Goal: Task Accomplishment & Management: Use online tool/utility

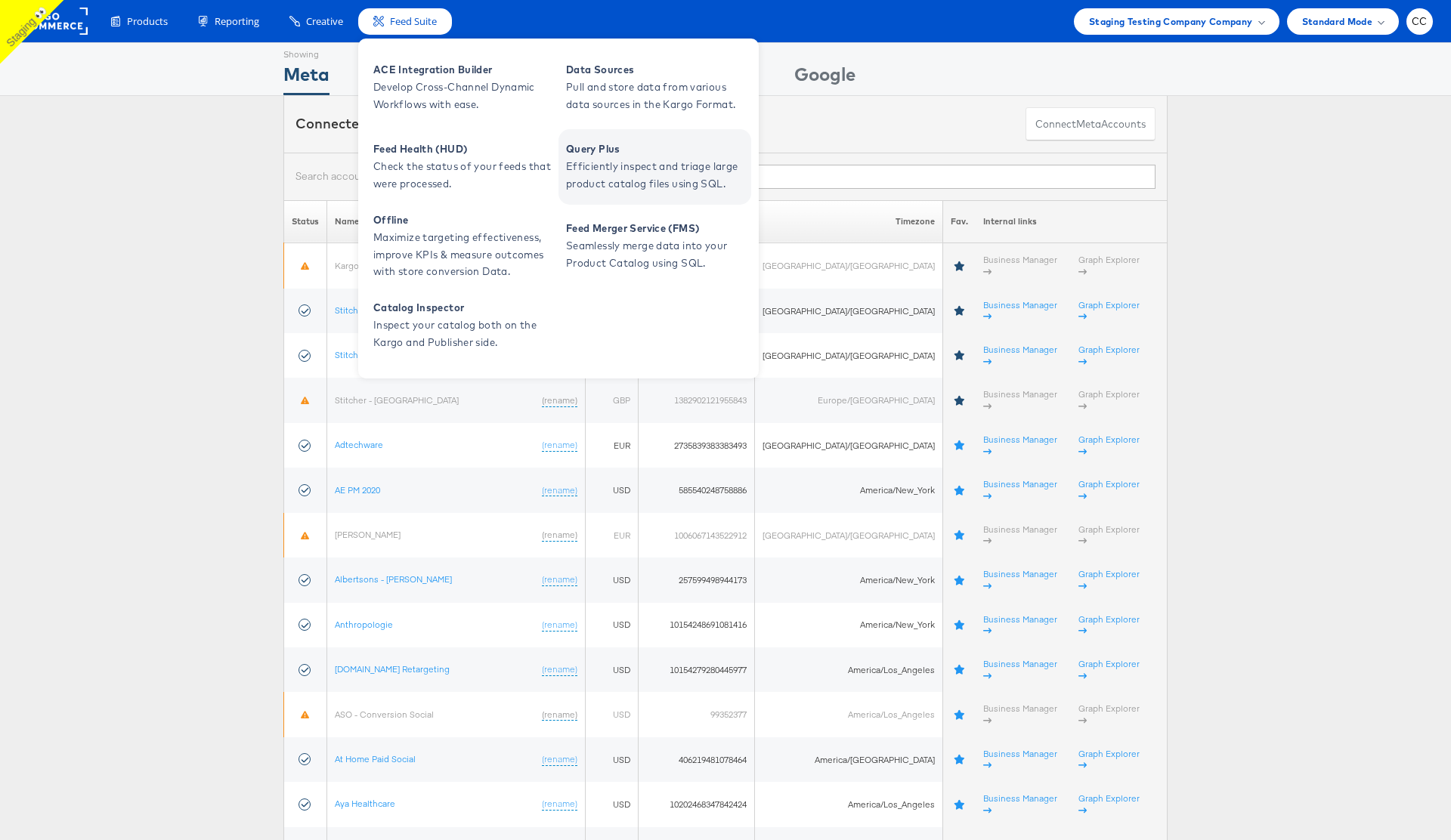
click at [640, 170] on span "Efficiently inspect and triage large product catalog files using SQL." at bounding box center [657, 175] width 181 height 35
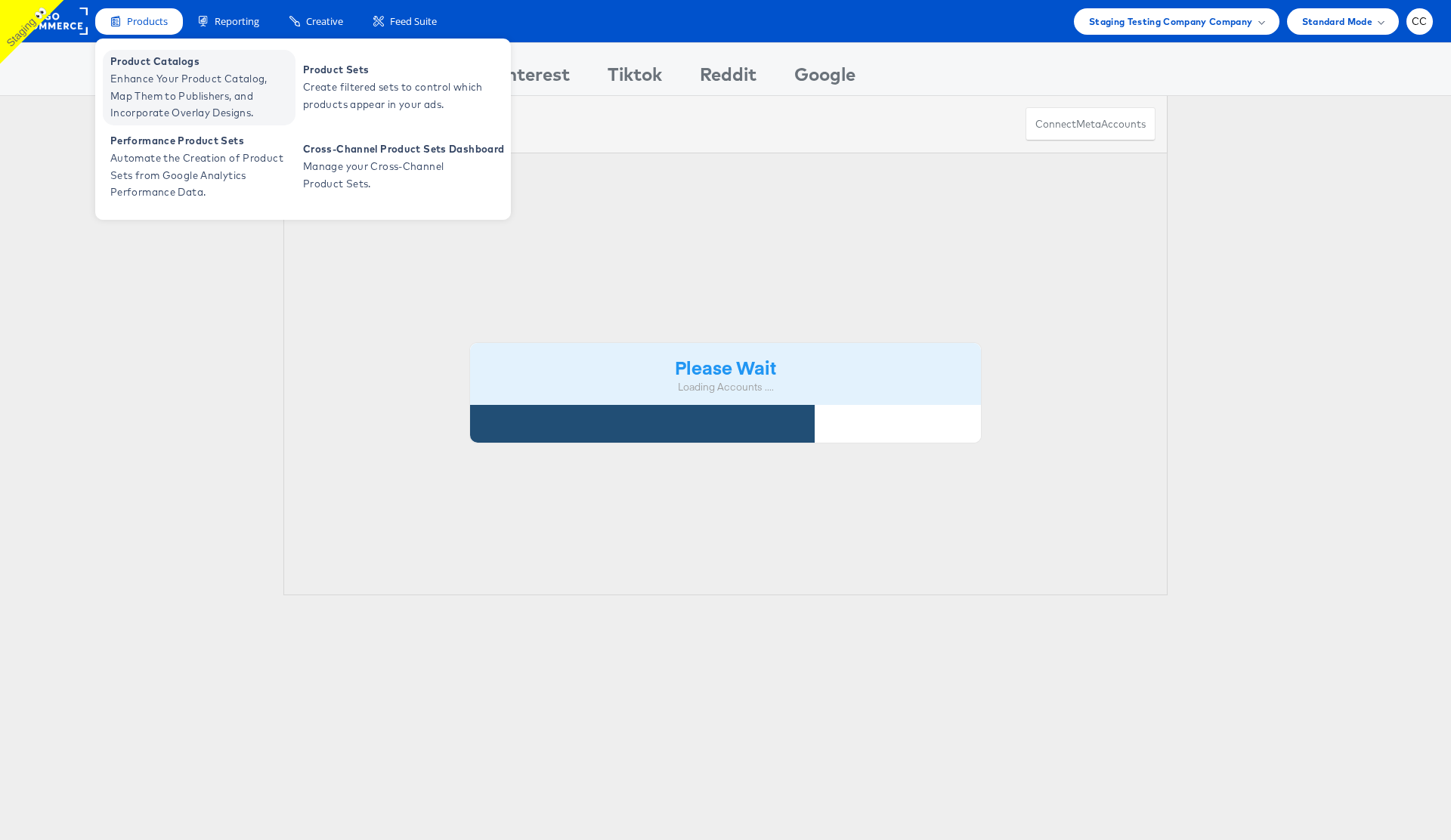
click at [161, 71] on span "Enhance Your Product Catalog, Map Them to Publishers, and Incorporate Overlay D…" at bounding box center [201, 95] width 181 height 51
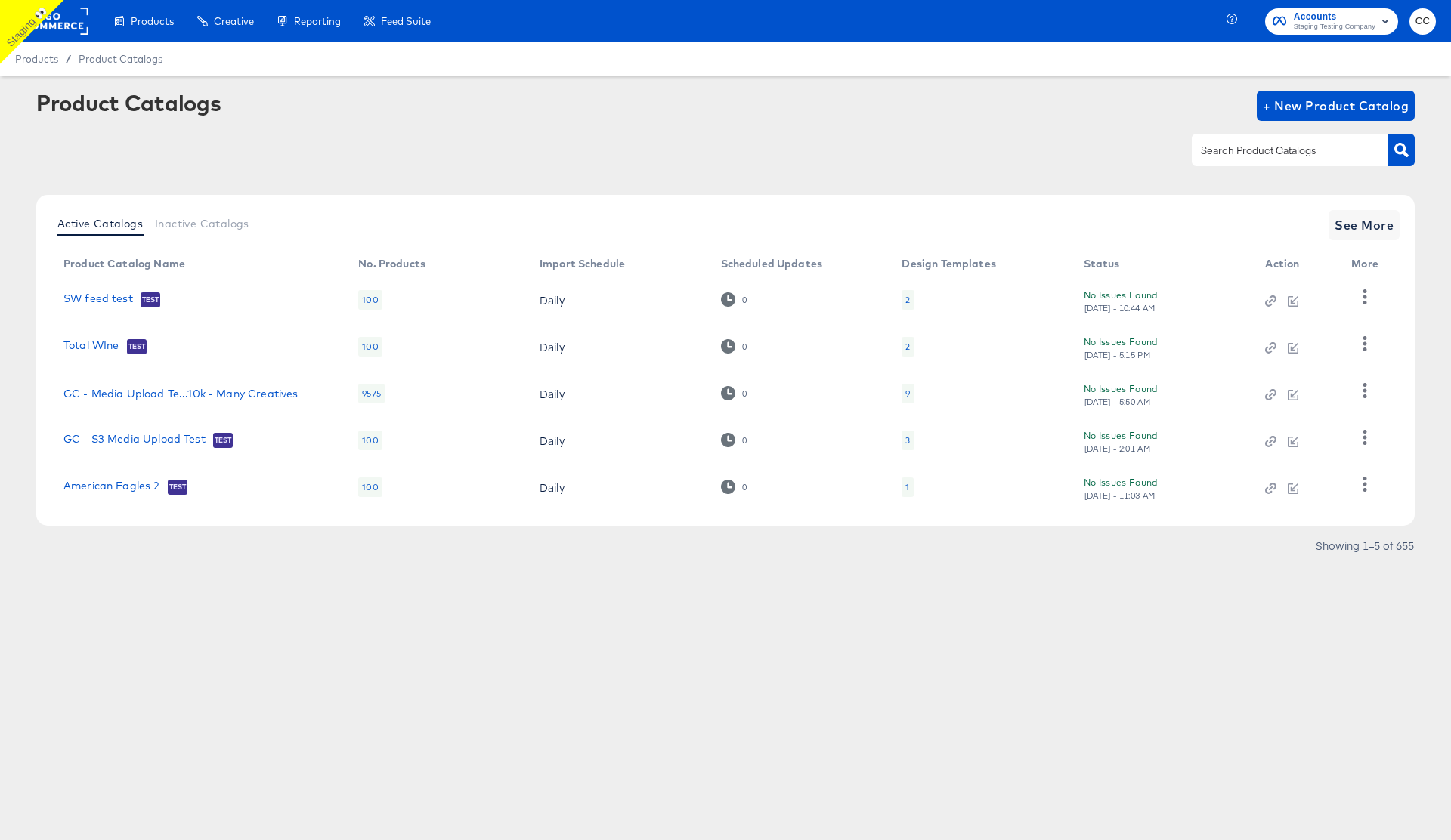
click at [1284, 150] on input "text" at bounding box center [1278, 150] width 161 height 17
type input "shopping video"
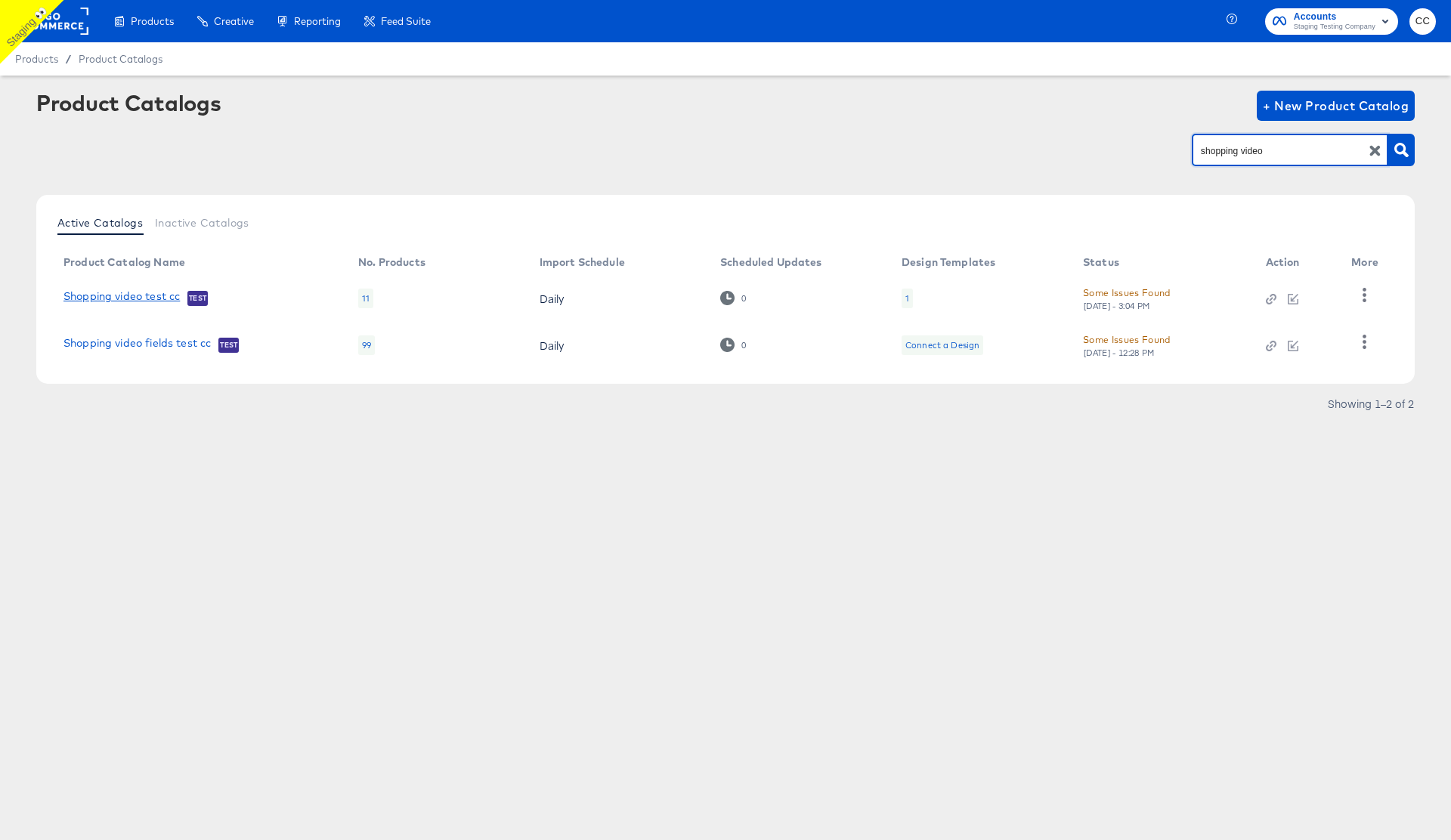
click at [158, 292] on link "Shopping video test cc" at bounding box center [122, 297] width 116 height 15
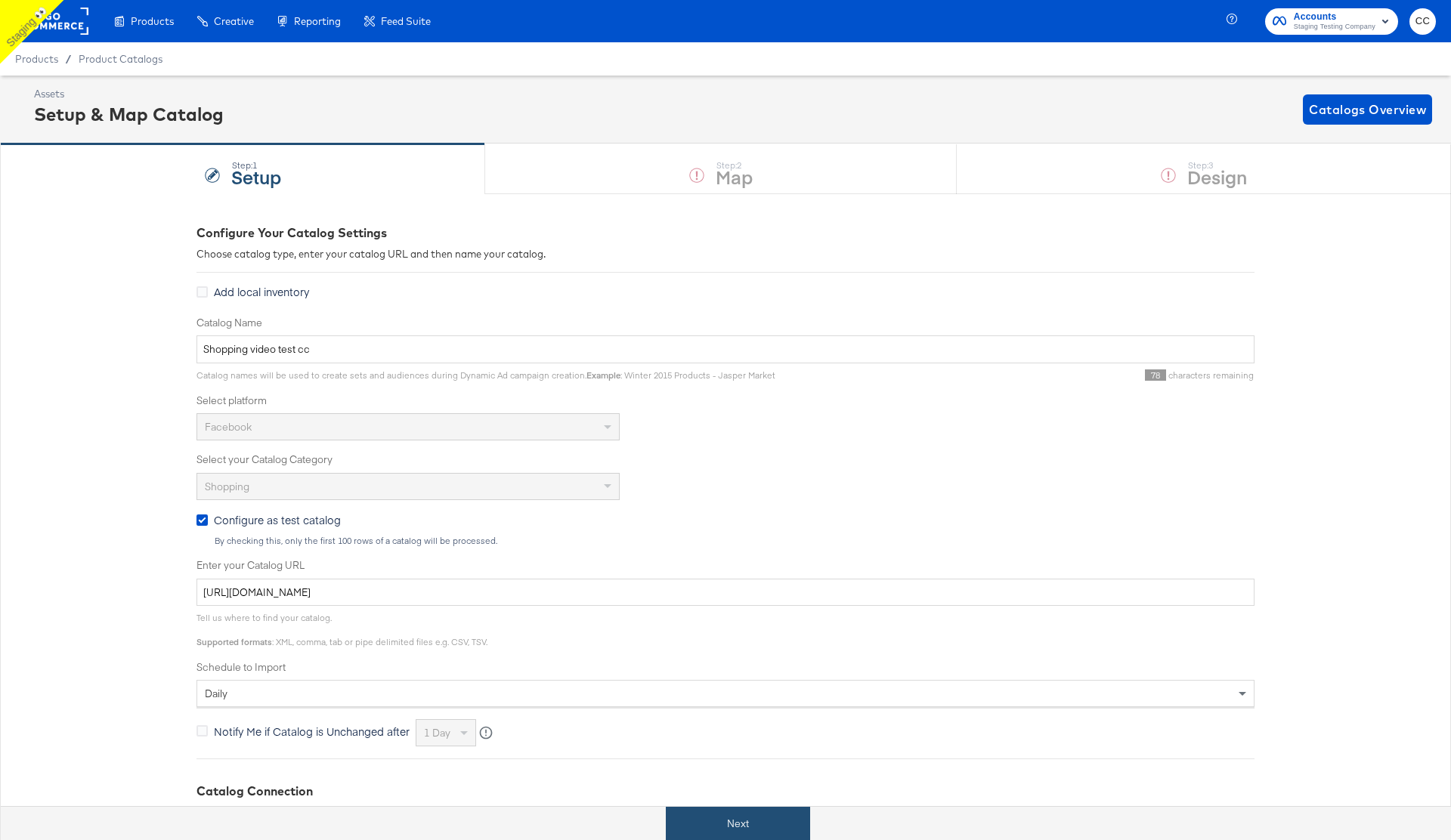
click at [734, 819] on button "Next" at bounding box center [737, 824] width 144 height 34
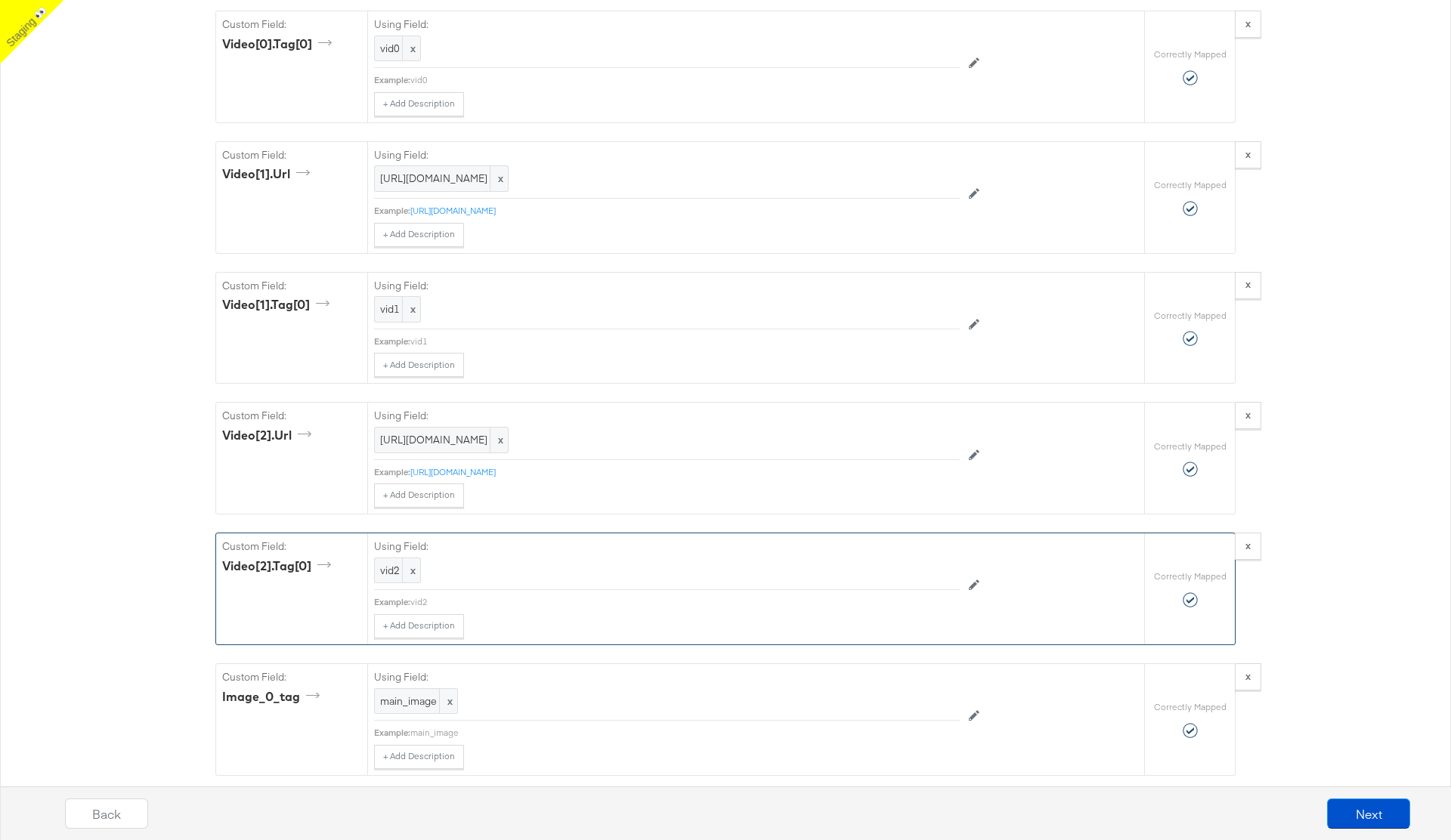
scroll to position [1644, 0]
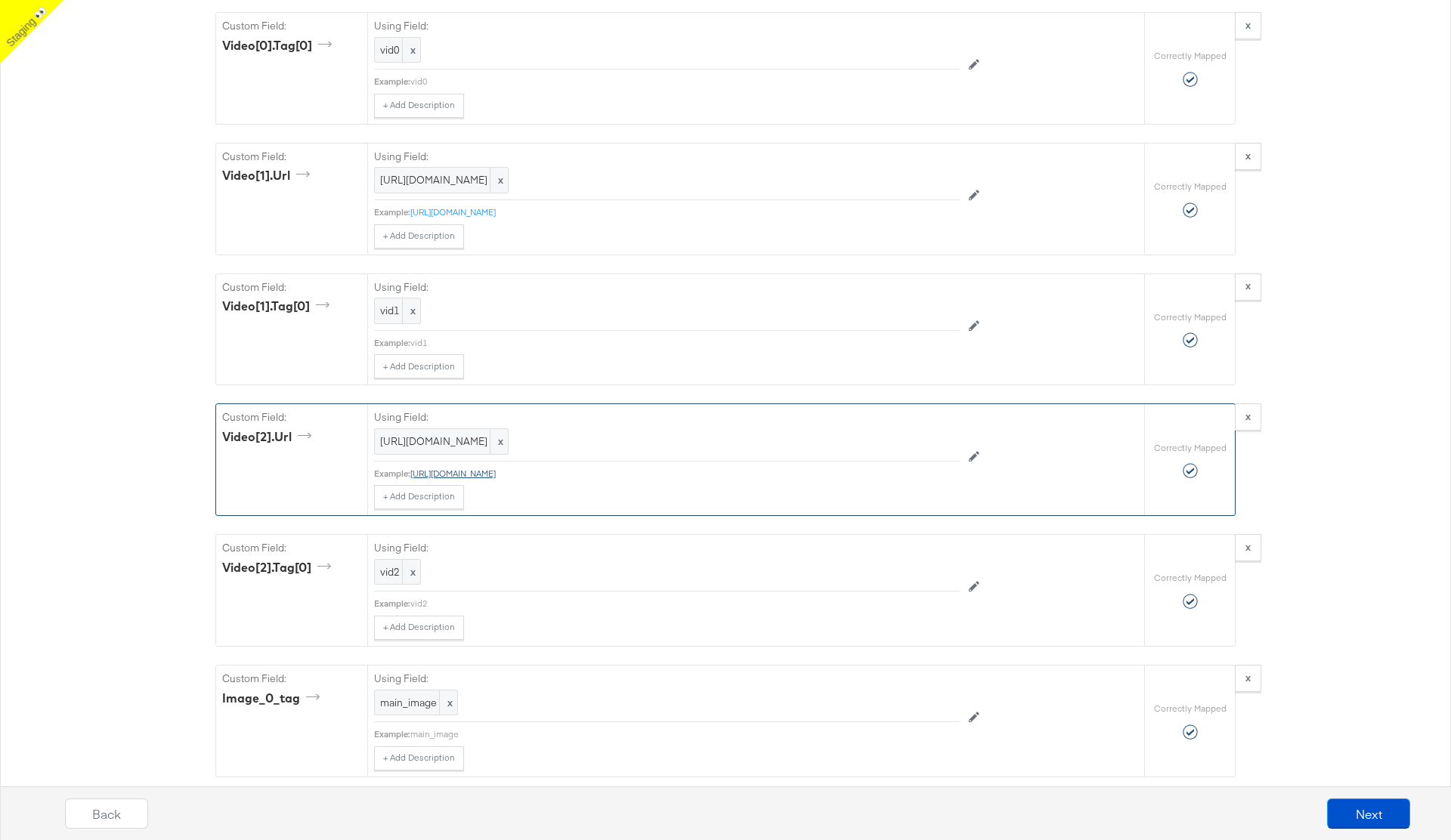
click at [495, 479] on link "[URL][DOMAIN_NAME]" at bounding box center [452, 473] width 85 height 12
click at [975, 461] on icon at bounding box center [974, 457] width 11 height 11
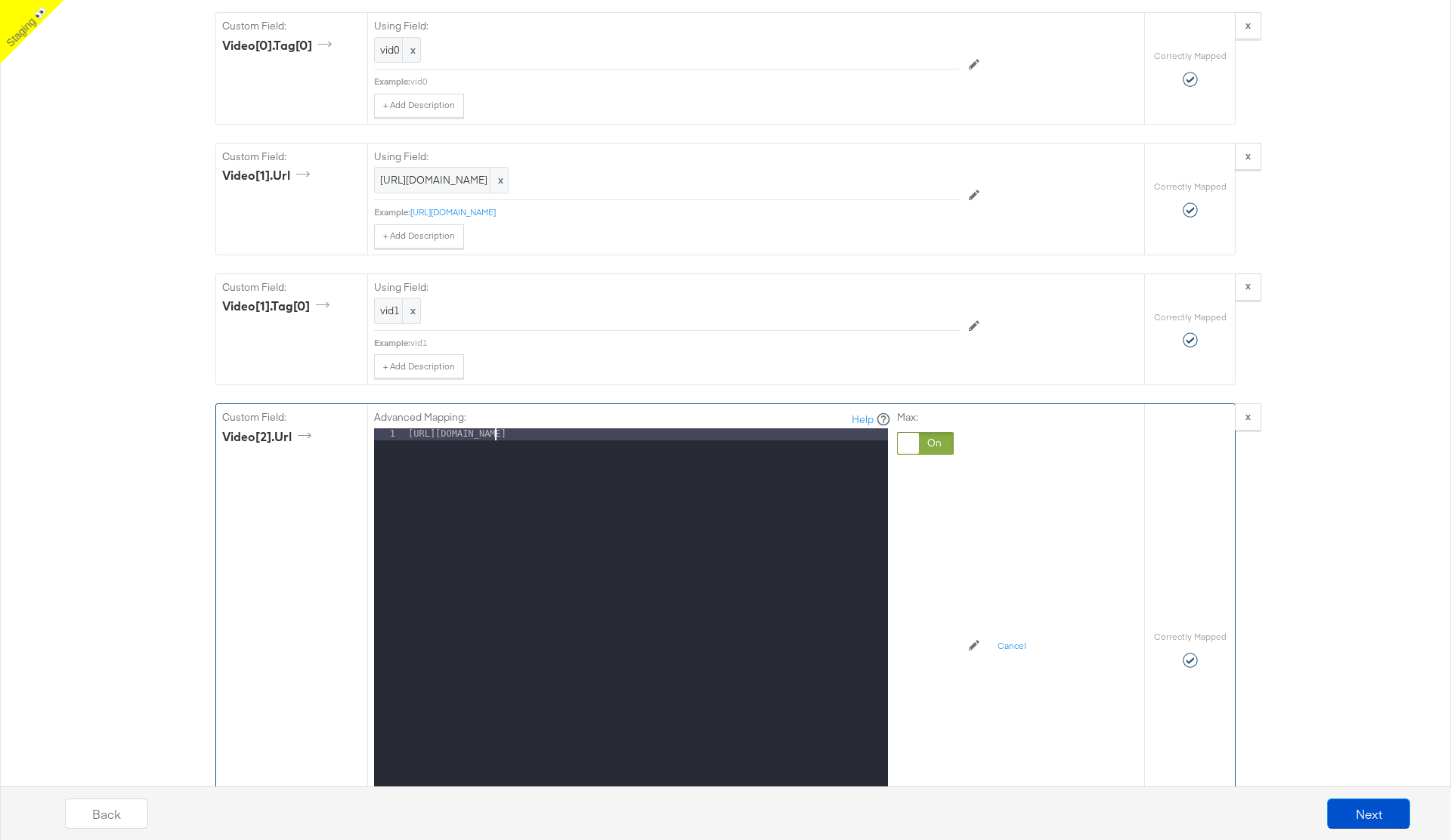
click at [496, 450] on div "[URL][DOMAIN_NAME]" at bounding box center [646, 629] width 483 height 402
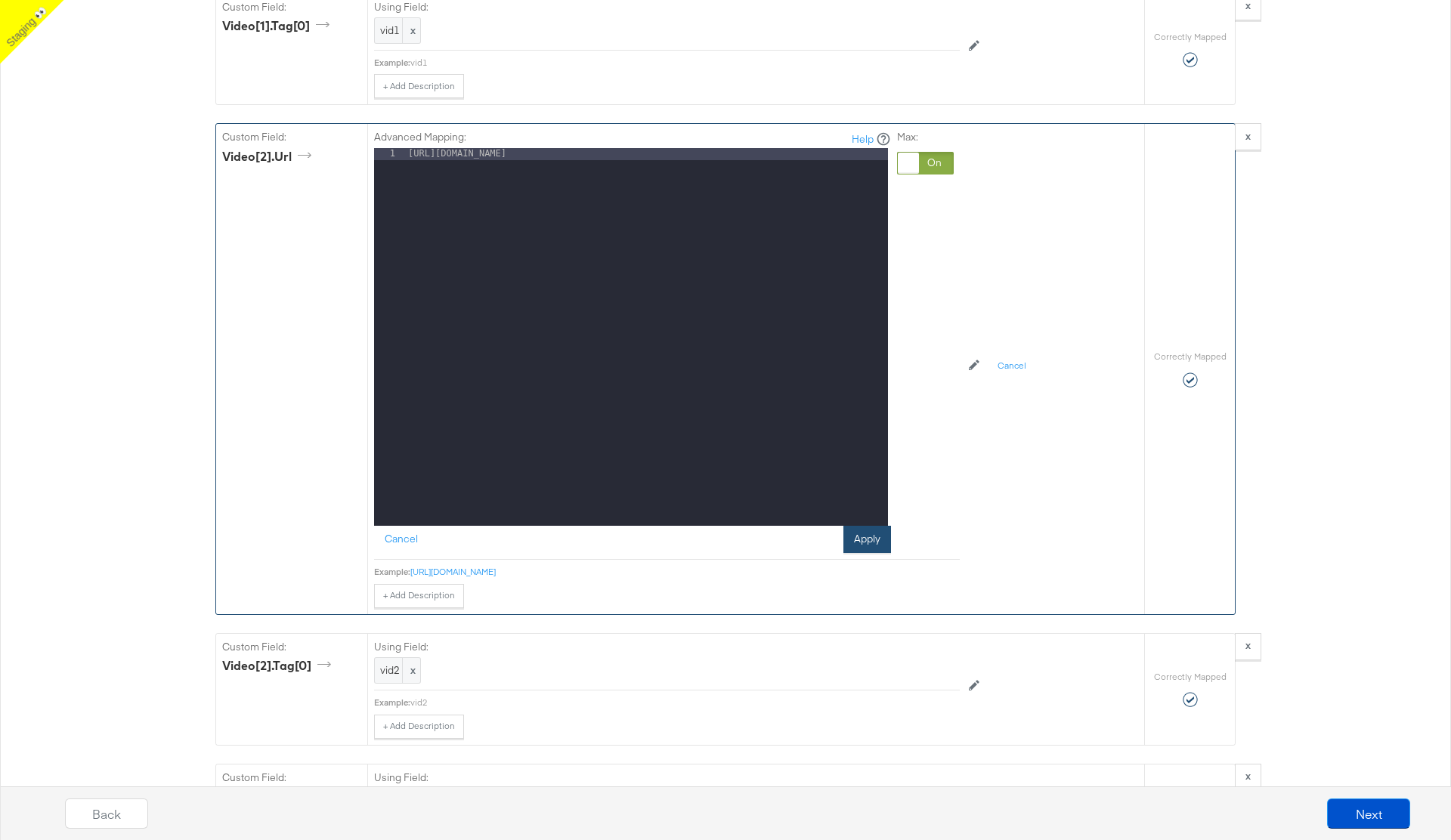
click at [862, 553] on button "Apply" at bounding box center [866, 539] width 47 height 27
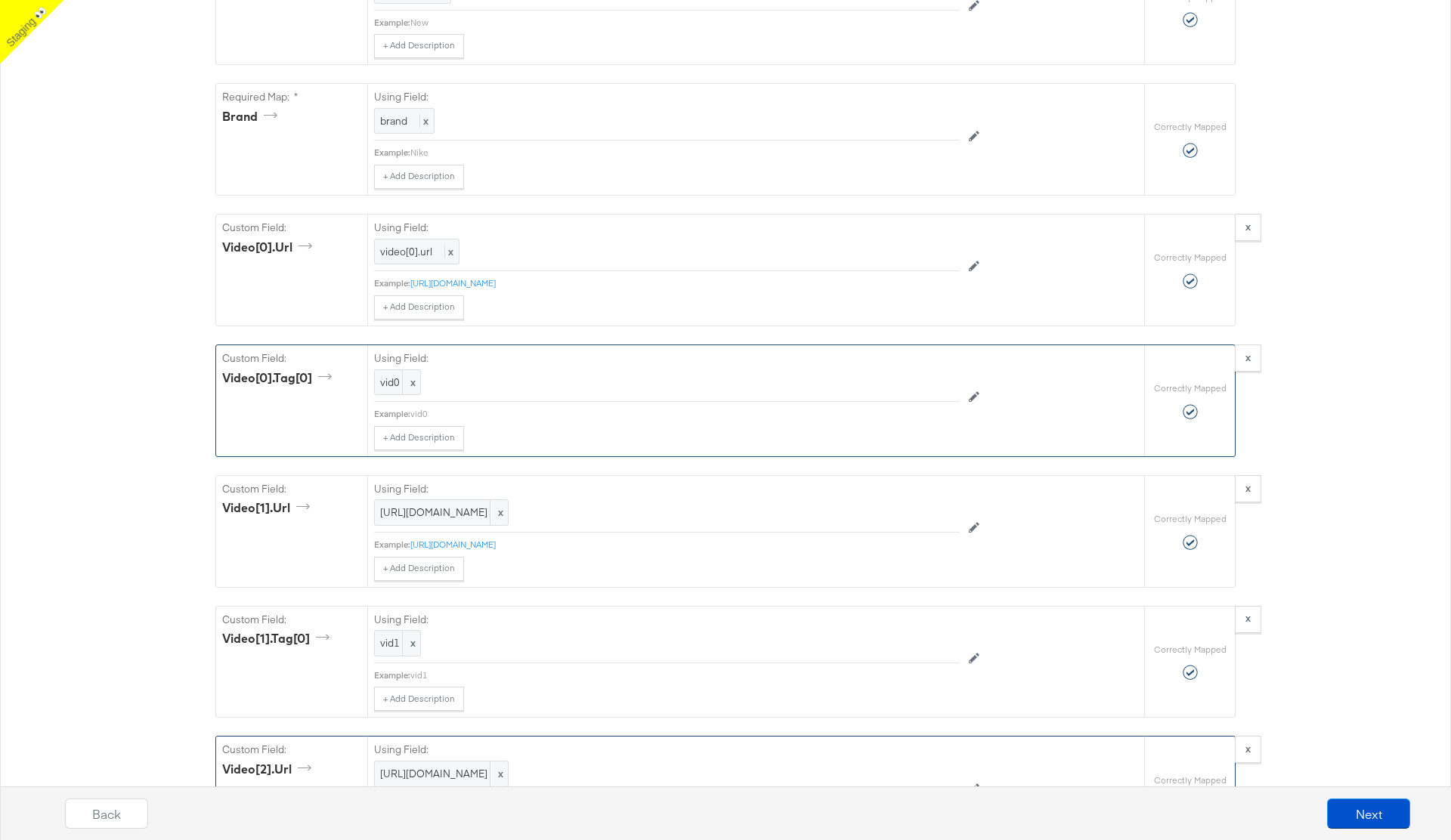
scroll to position [1299, 0]
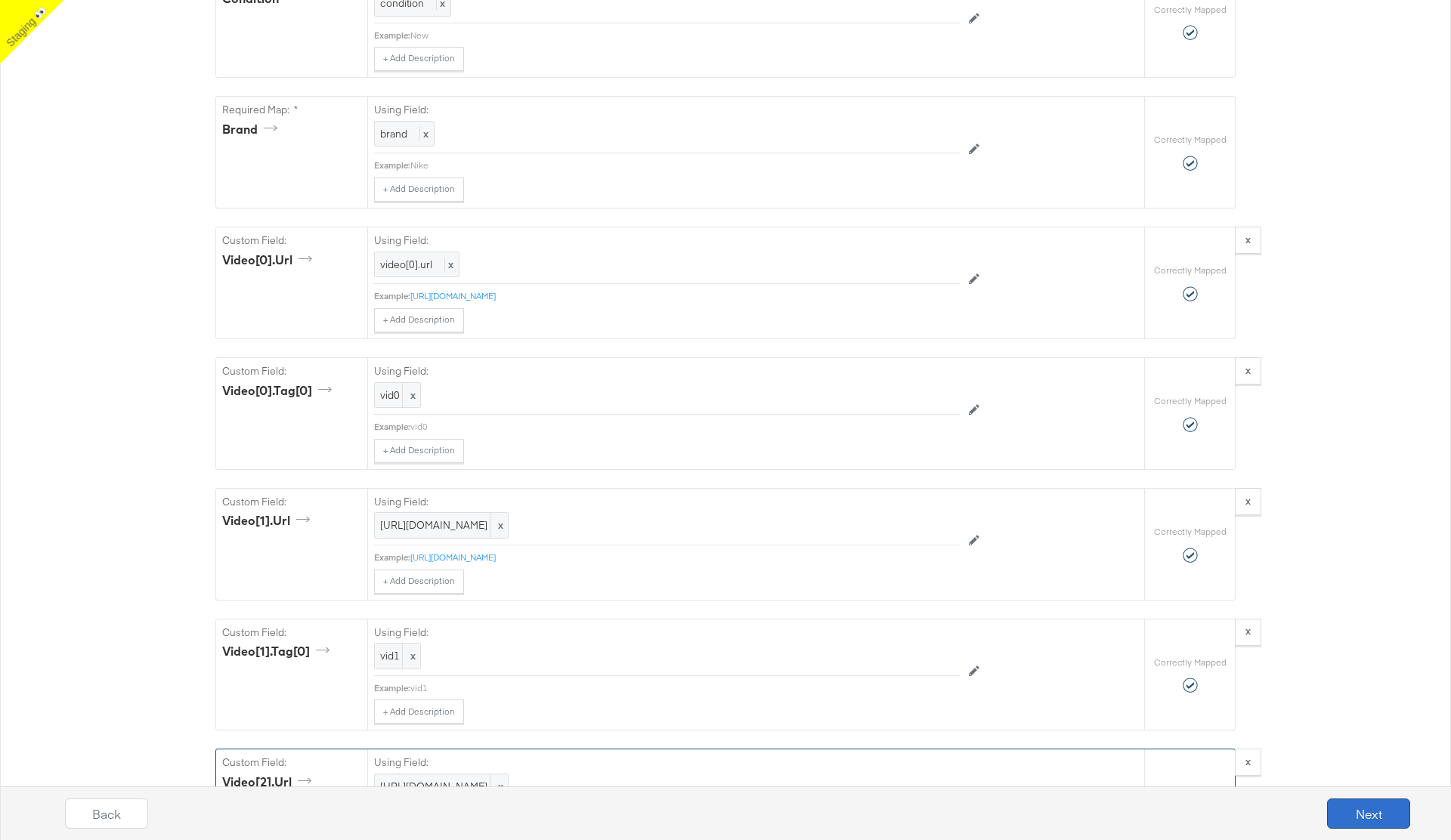
click at [1370, 814] on button "Next" at bounding box center [1368, 814] width 83 height 30
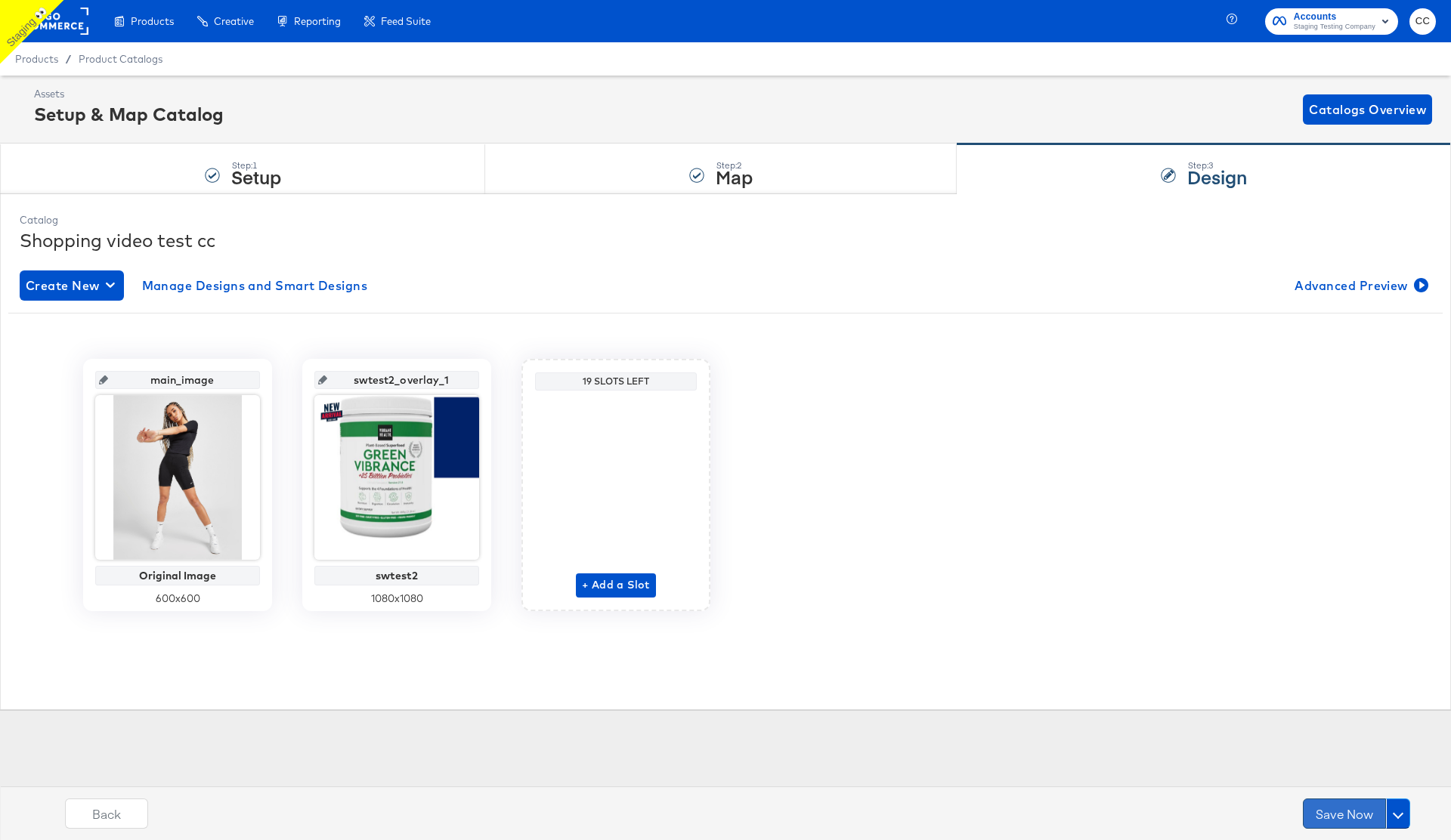
click at [1341, 819] on button "Save Now" at bounding box center [1344, 814] width 83 height 30
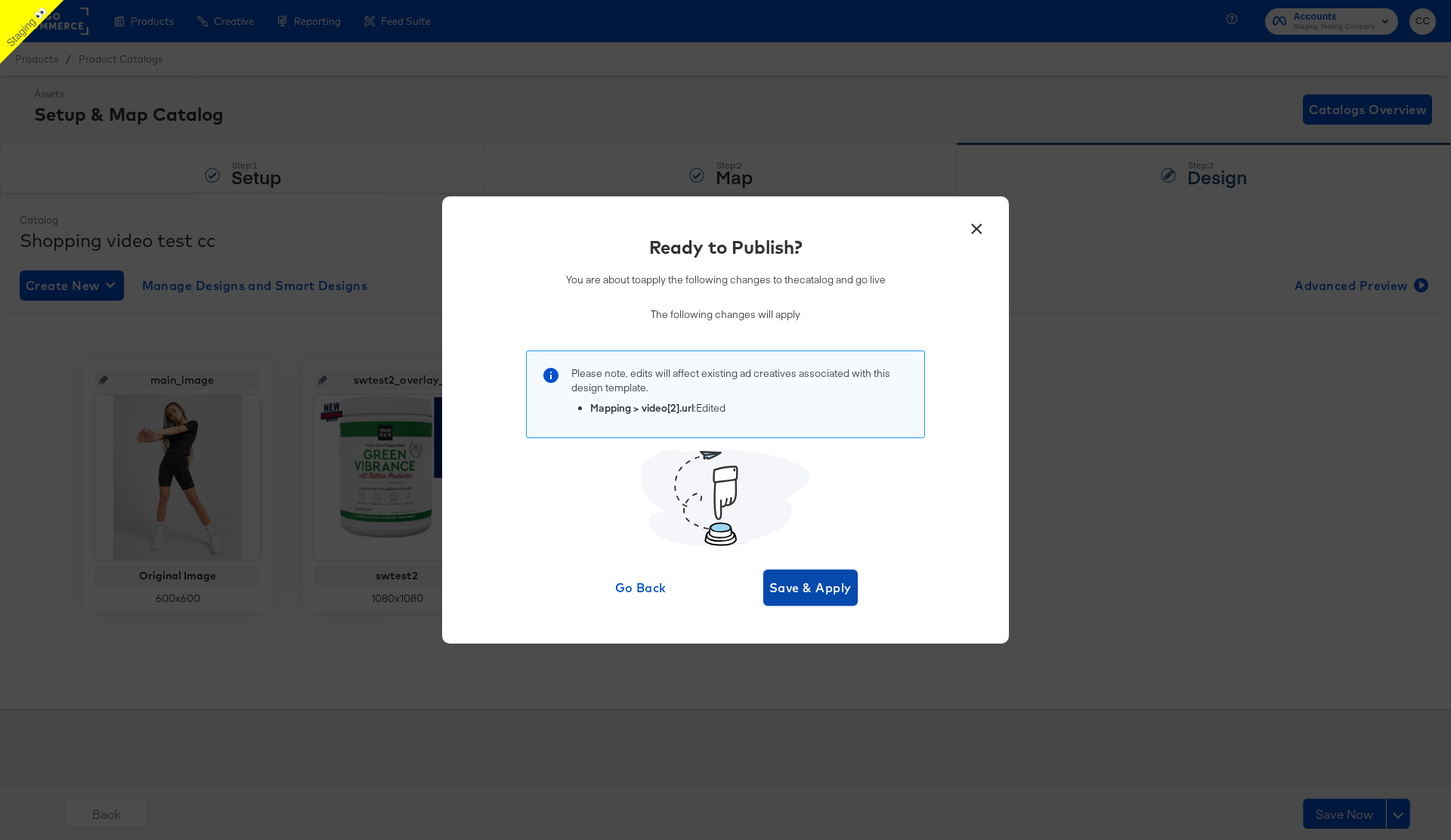
click at [804, 573] on button "Save & Apply" at bounding box center [810, 587] width 94 height 36
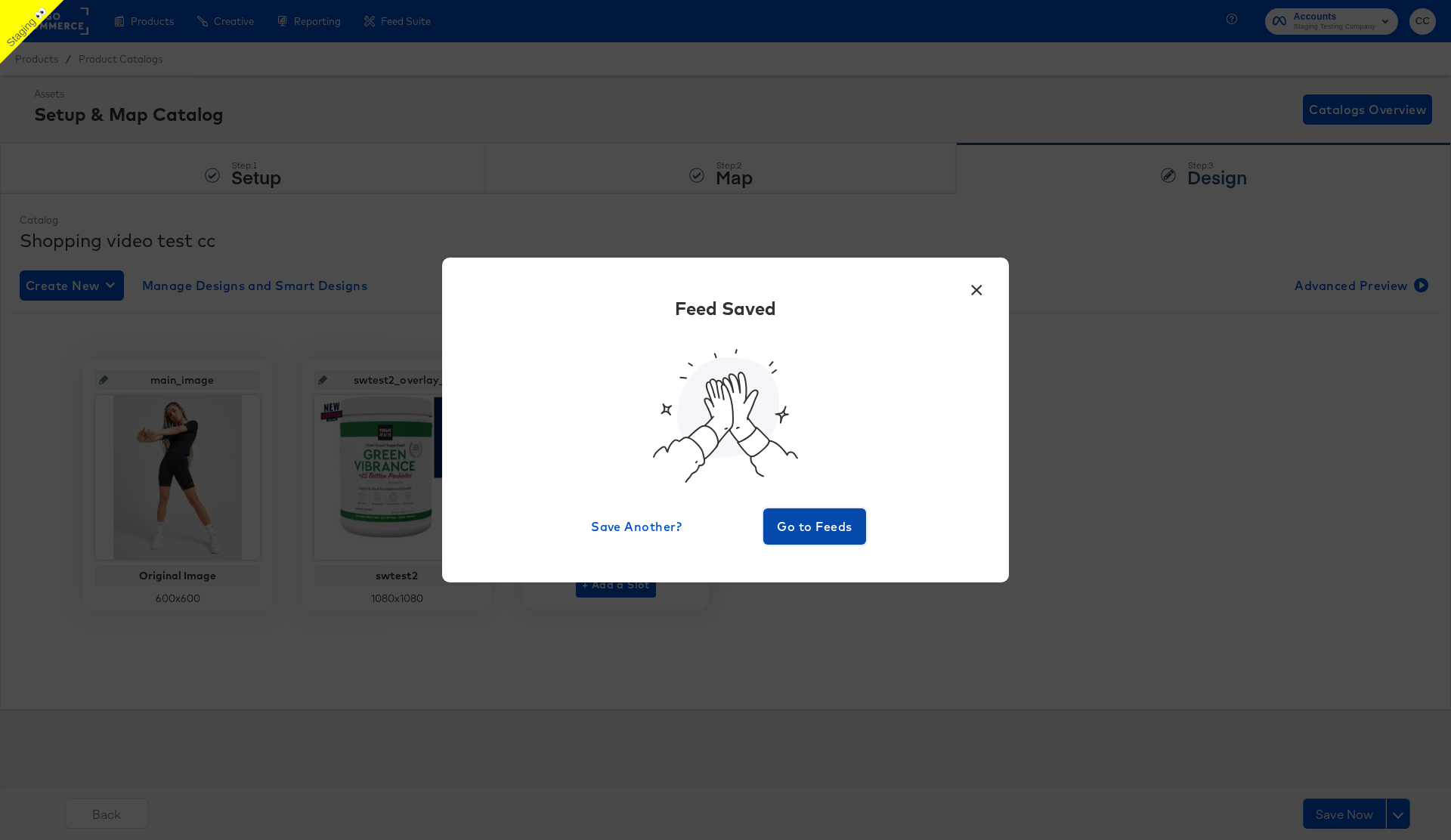
click at [810, 529] on span "Go to Feeds" at bounding box center [814, 527] width 90 height 21
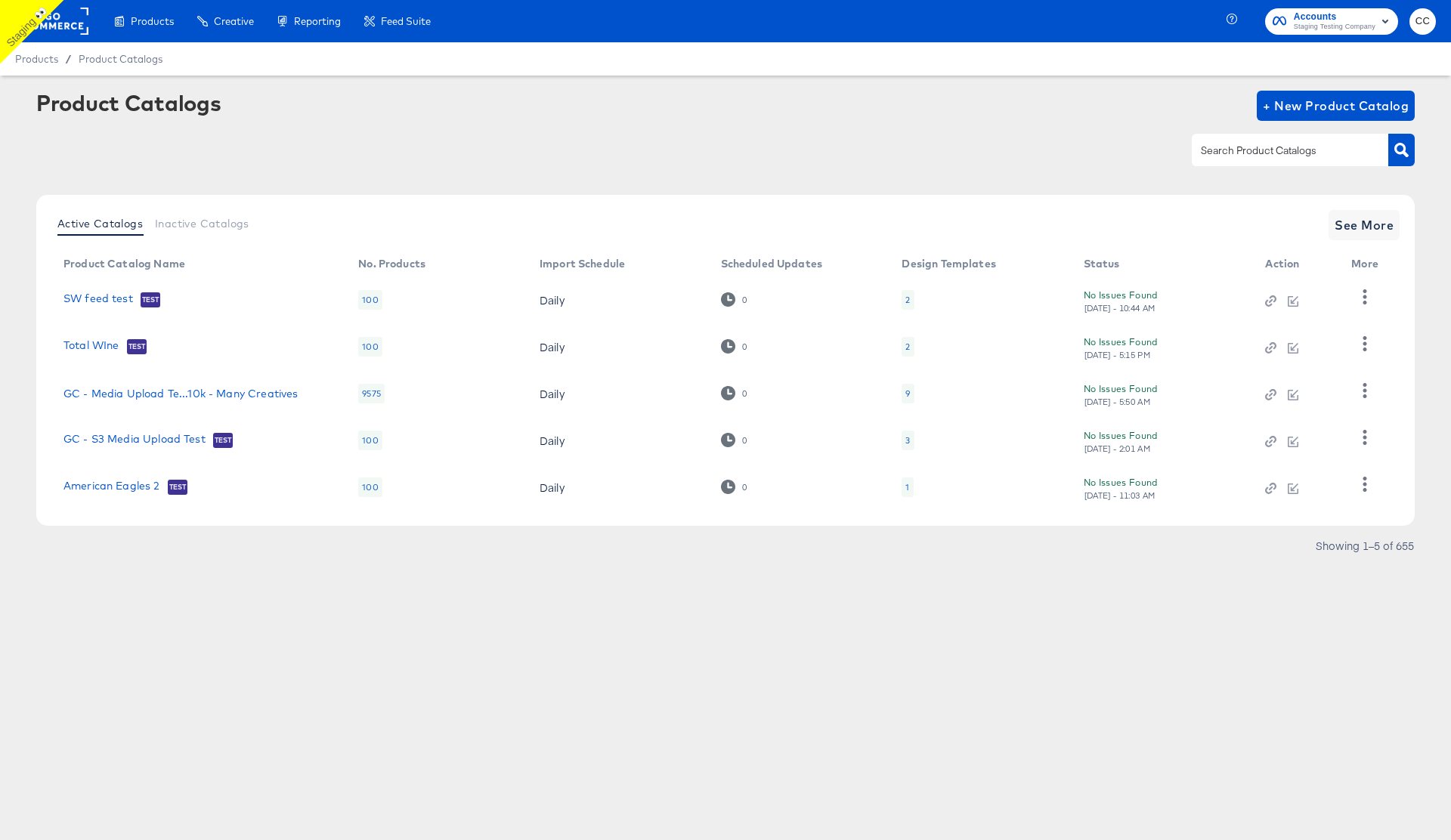
click at [1243, 151] on input "text" at bounding box center [1278, 150] width 161 height 17
type input "shopping video"
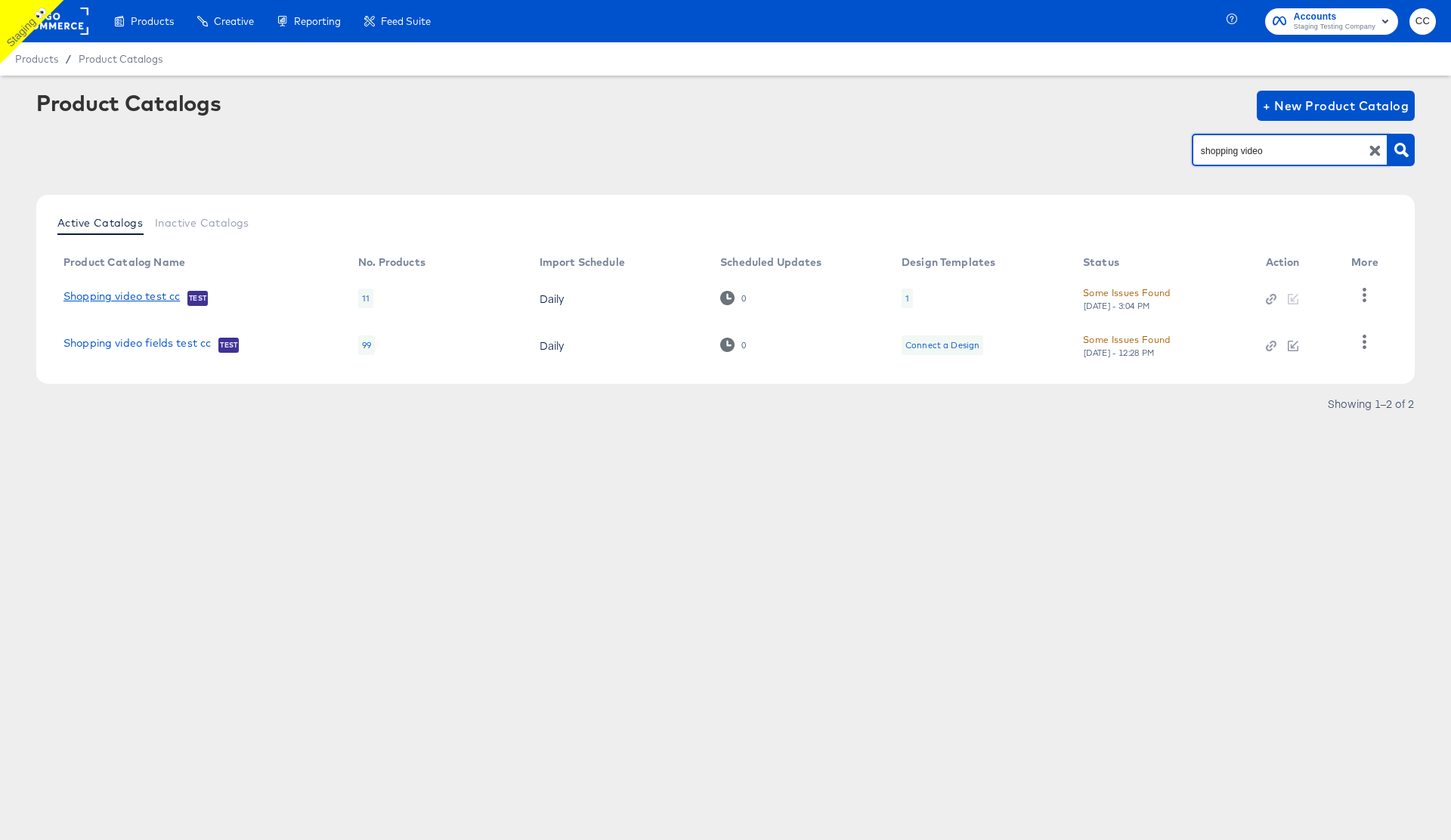
click at [151, 297] on link "Shopping video test cc" at bounding box center [122, 297] width 116 height 15
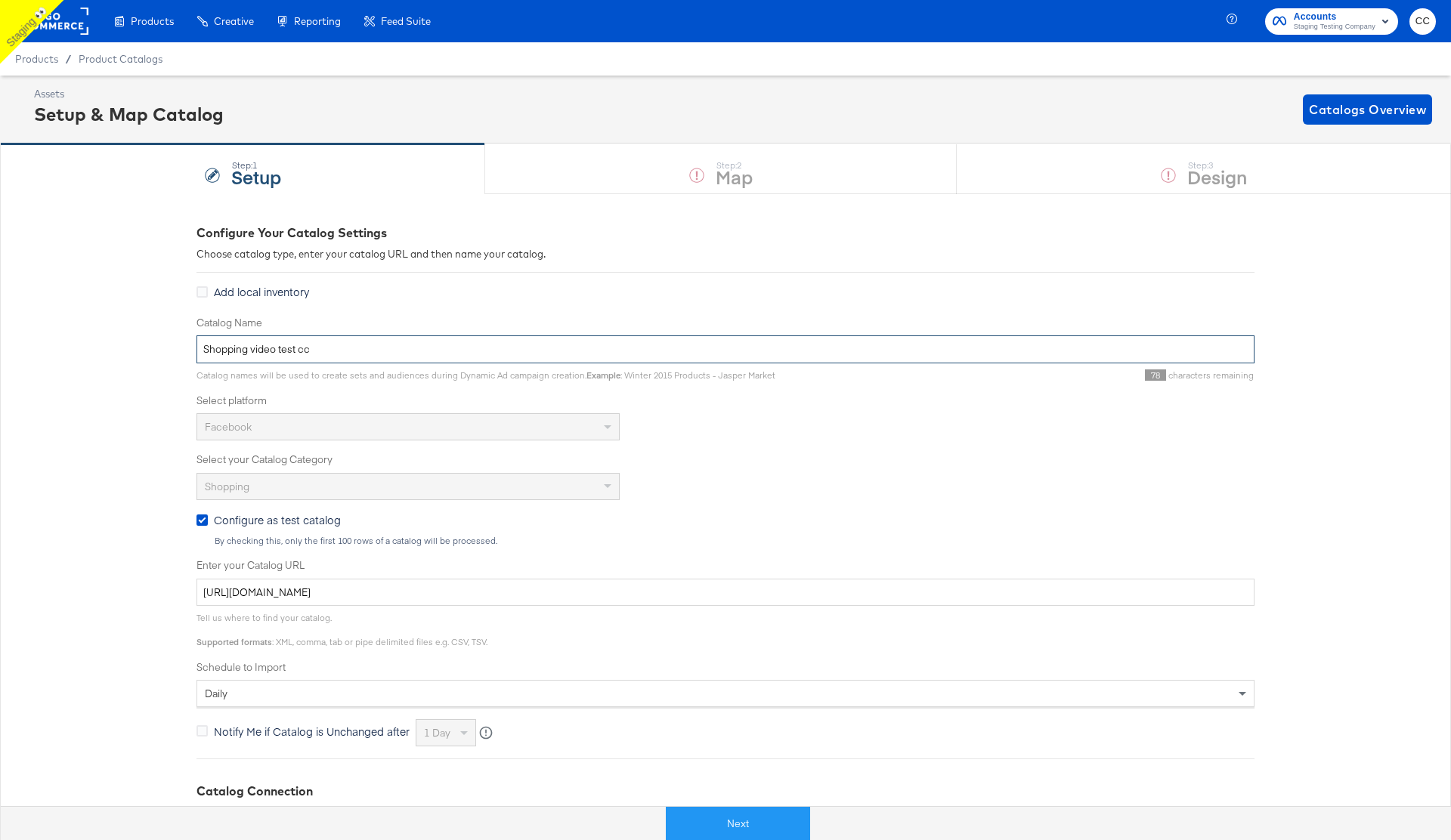
click at [246, 348] on input "Shopping video test cc" at bounding box center [725, 349] width 1058 height 28
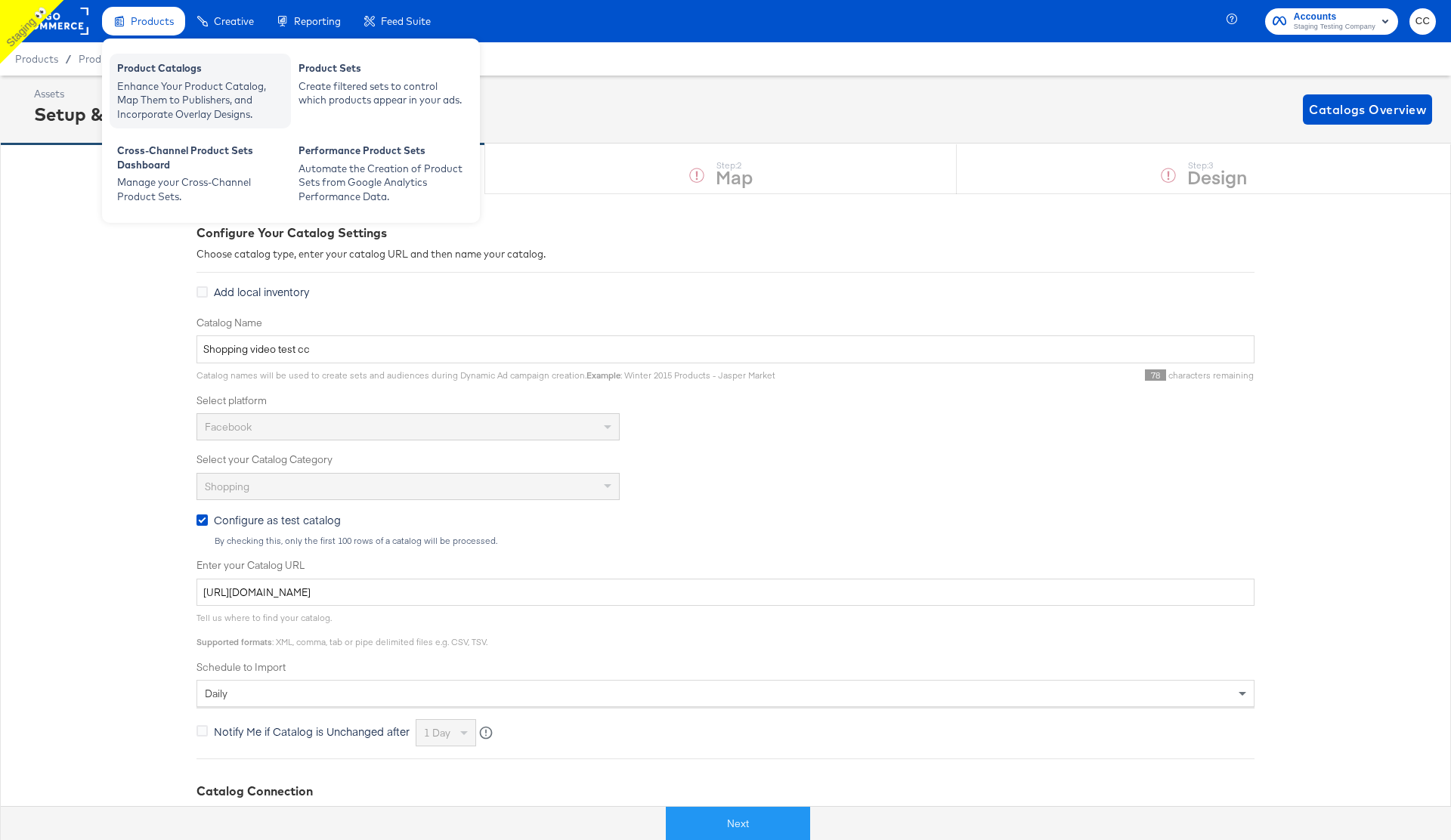
click at [156, 73] on div "Product Catalogs" at bounding box center [201, 70] width 167 height 18
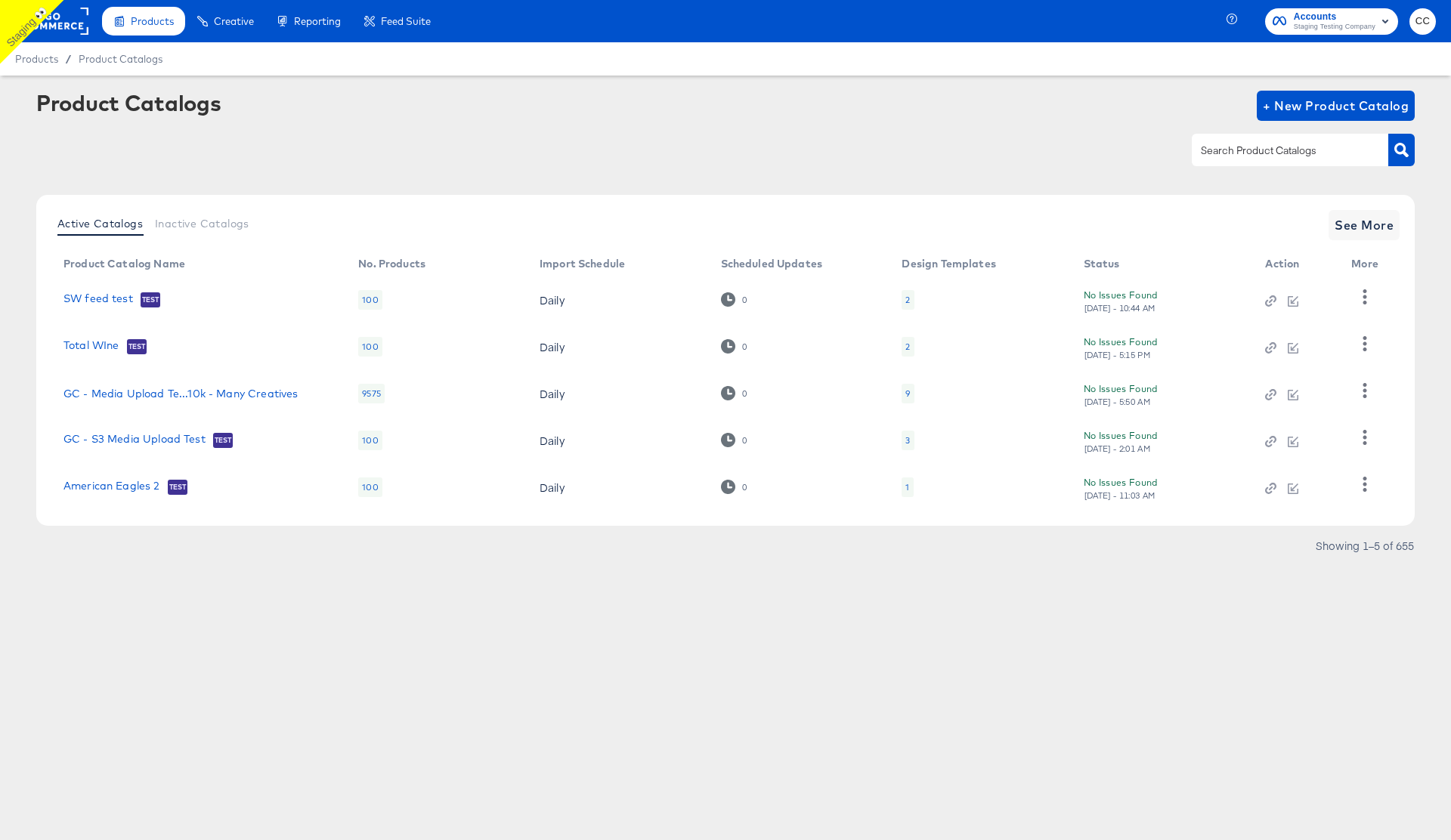
click at [1240, 151] on input "text" at bounding box center [1278, 150] width 161 height 17
paste input "Shopping video test cc"
type input "Shopping video test cc"
click at [1407, 150] on icon "button" at bounding box center [1402, 150] width 14 height 14
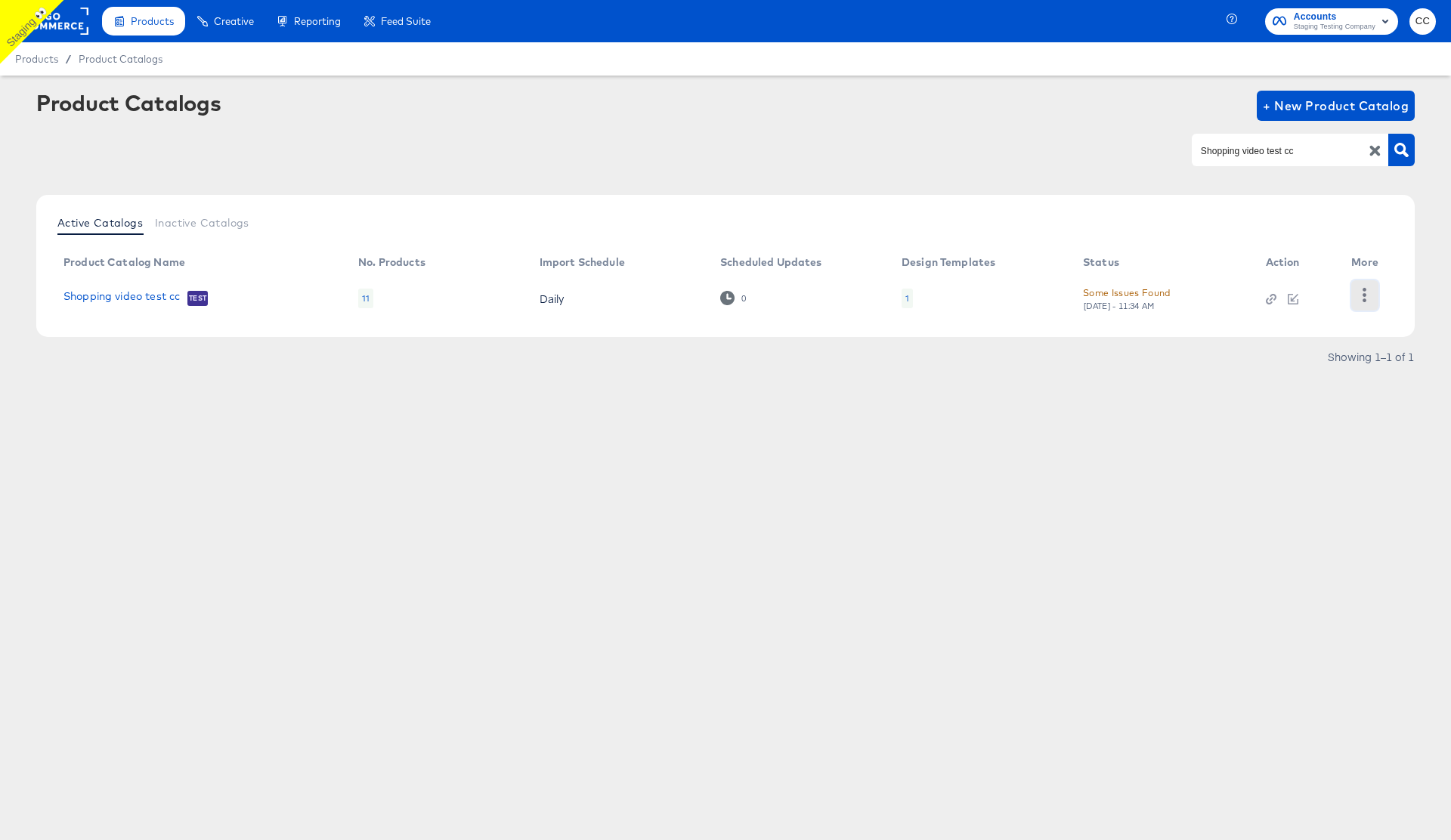
click at [1368, 288] on icon "button" at bounding box center [1364, 295] width 14 height 14
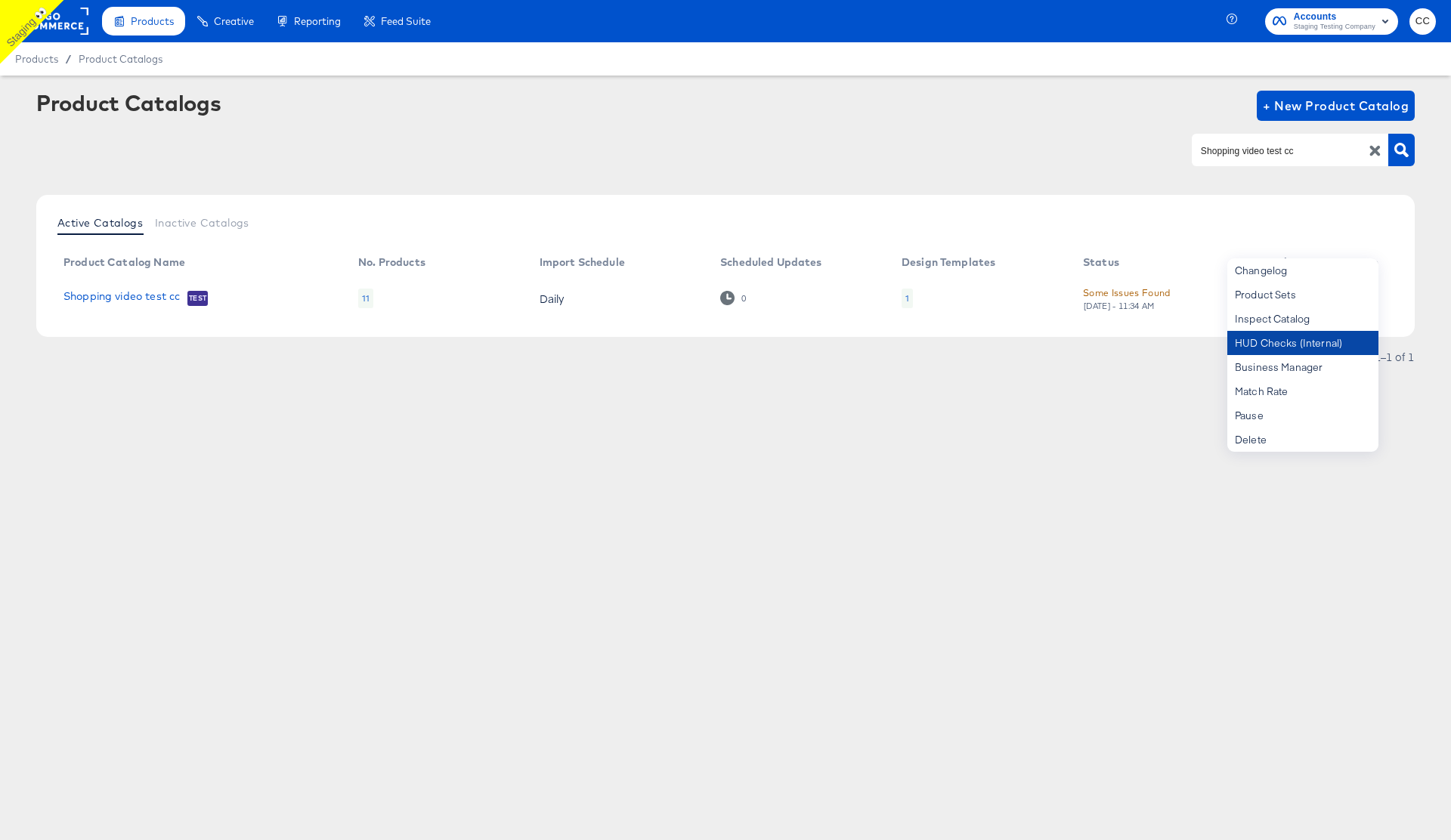
click at [1328, 347] on div "HUD Checks (Internal)" at bounding box center [1302, 343] width 151 height 24
click at [1302, 340] on div "HUD Checks (Internal)" at bounding box center [1302, 343] width 151 height 24
click at [138, 300] on link "Shopping video test cc" at bounding box center [122, 297] width 116 height 15
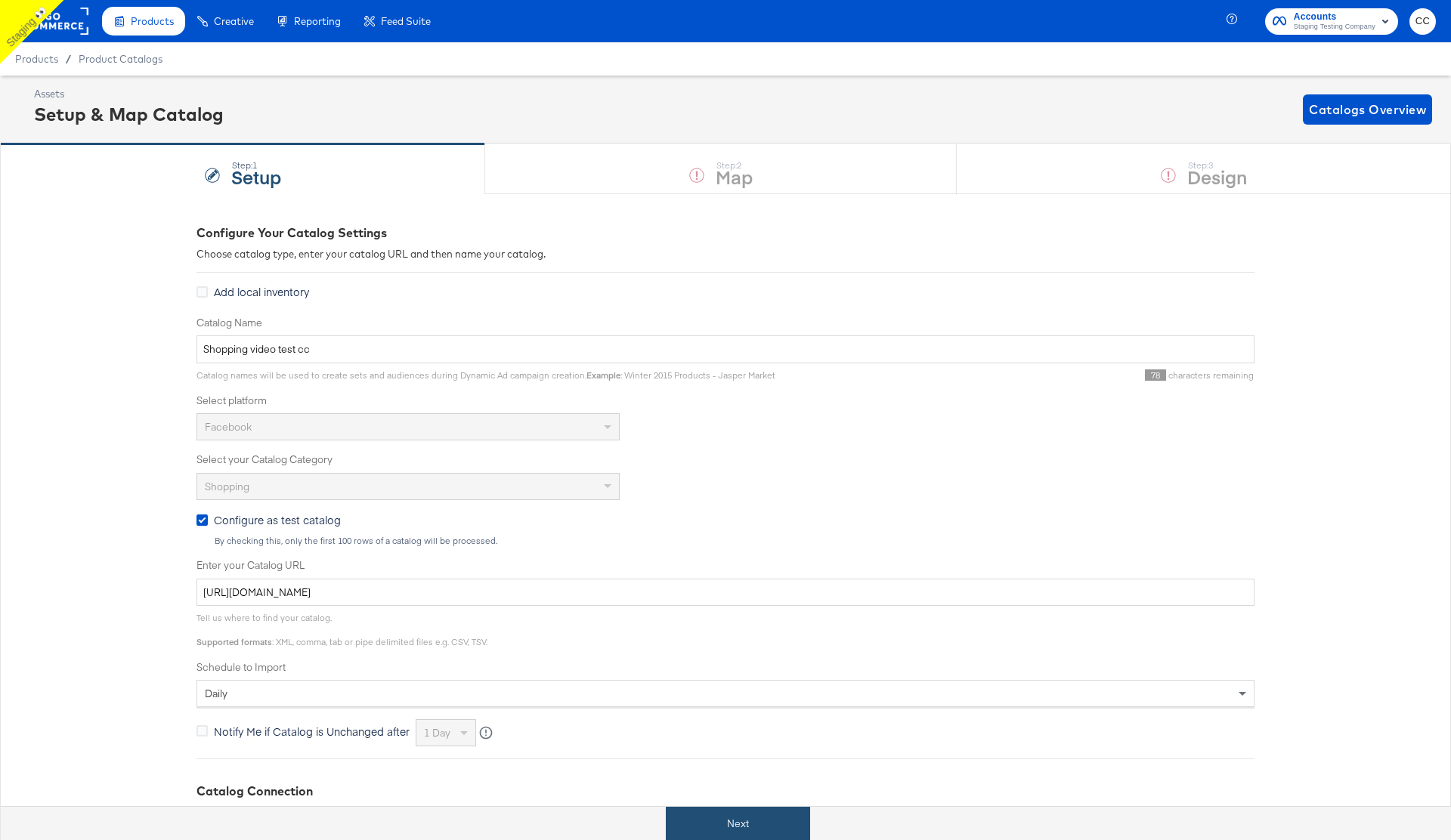
click at [737, 828] on button "Next" at bounding box center [737, 824] width 144 height 34
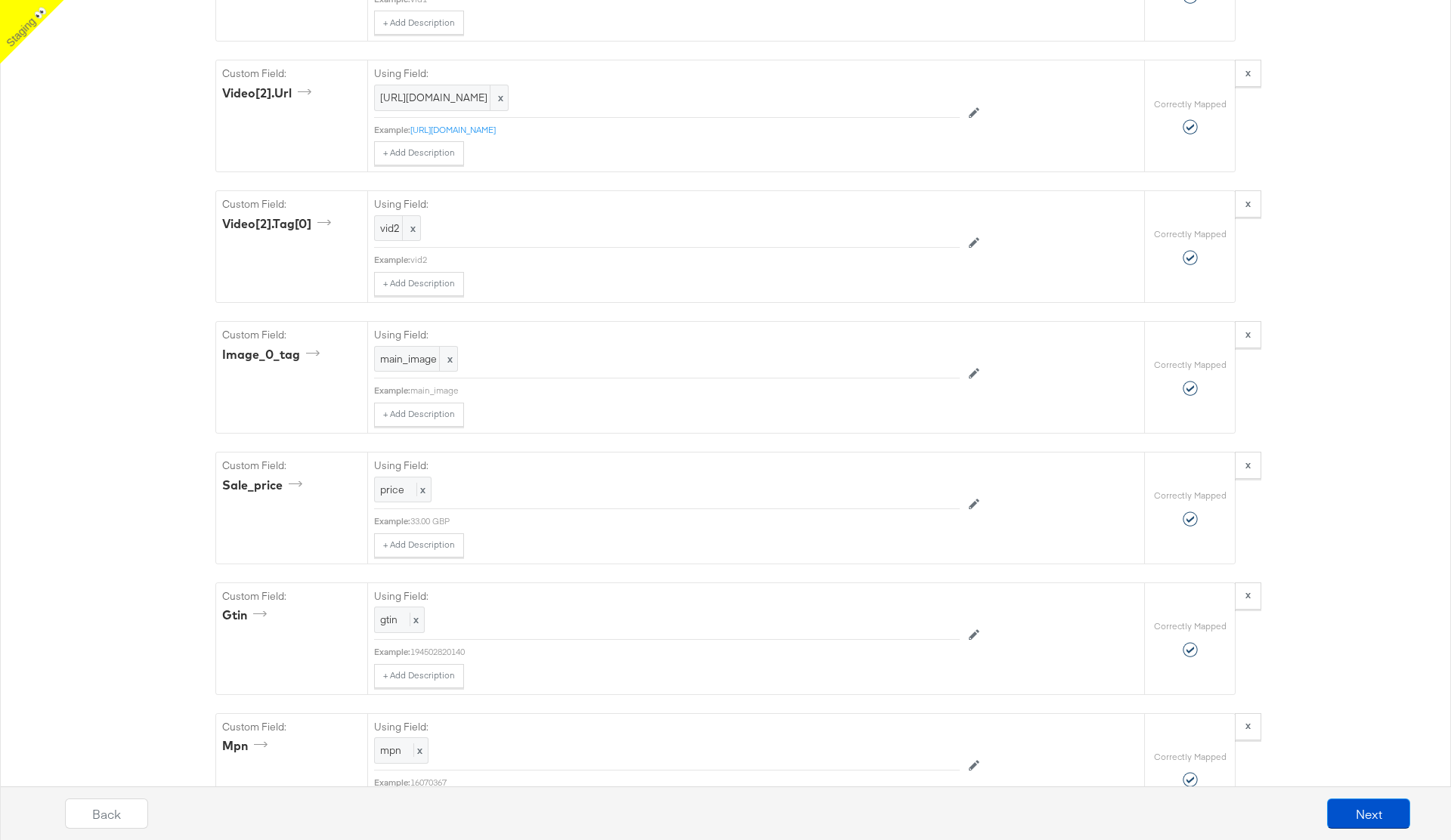
scroll to position [1984, 0]
